Goal: Communication & Community: Share content

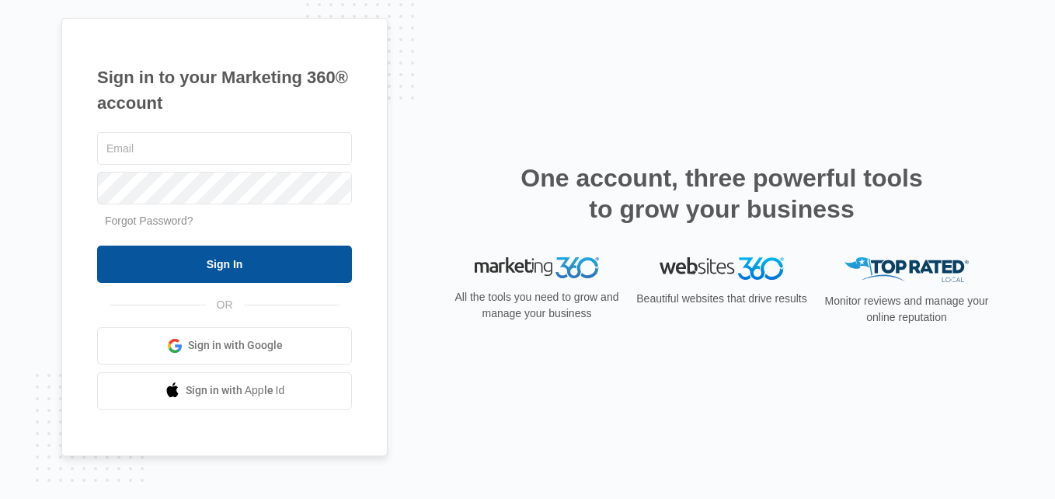
type input "[EMAIL_ADDRESS][DOMAIN_NAME]"
click at [218, 259] on input "Sign In" at bounding box center [224, 264] width 255 height 37
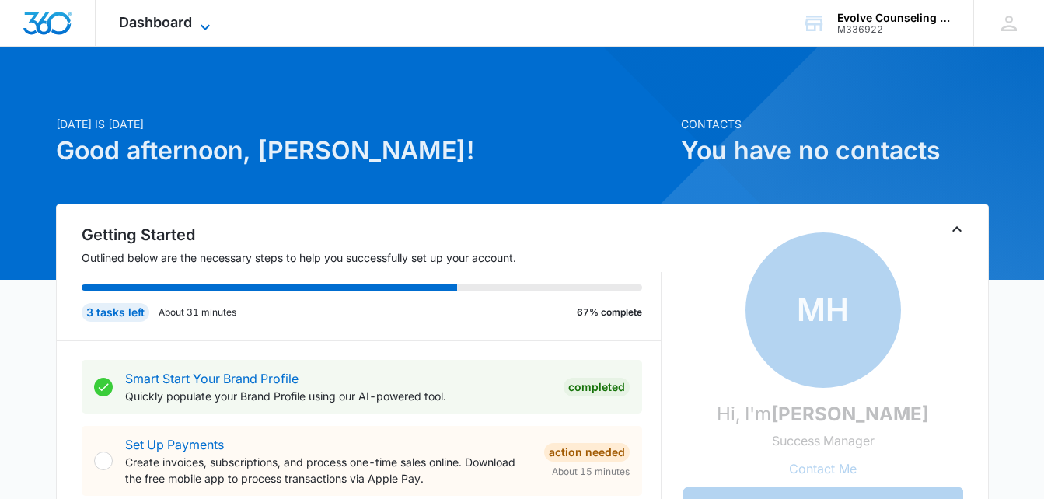
click at [204, 23] on icon at bounding box center [205, 27] width 19 height 19
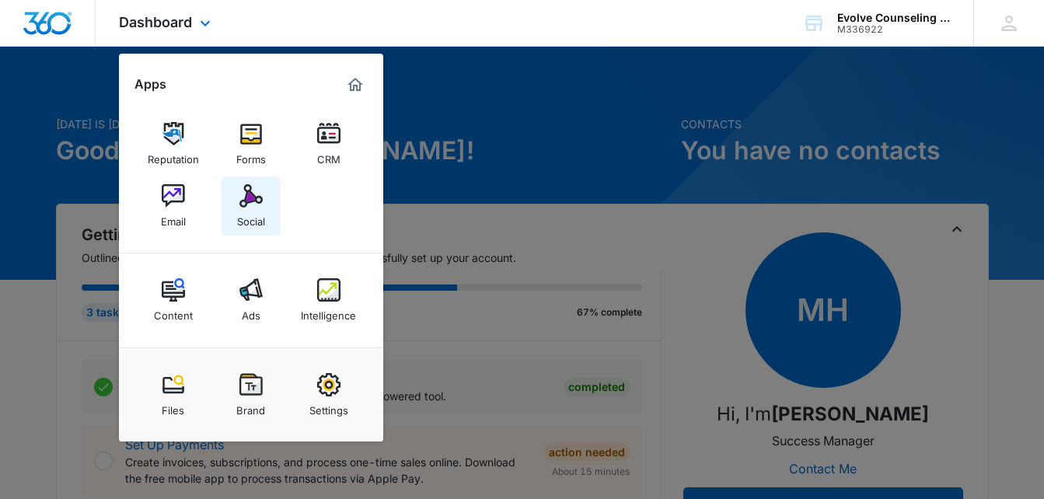
click at [261, 207] on div "Social" at bounding box center [251, 217] width 28 height 20
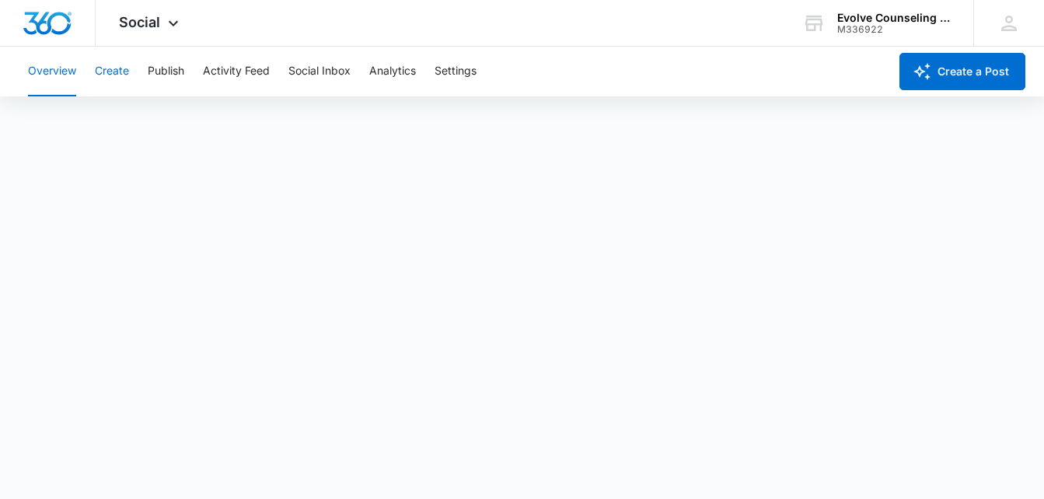
click at [117, 74] on button "Create" at bounding box center [112, 72] width 34 height 50
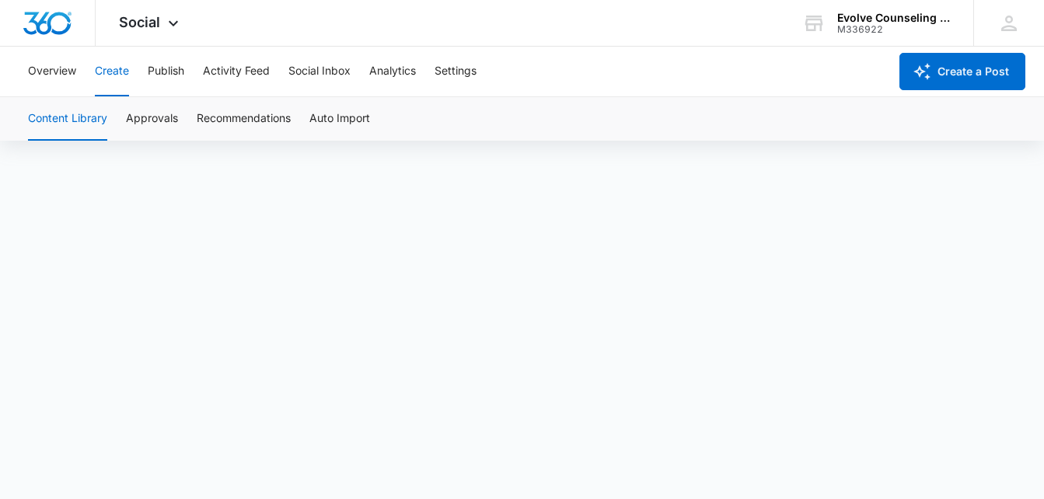
scroll to position [11, 0]
